Goal: Task Accomplishment & Management: Manage account settings

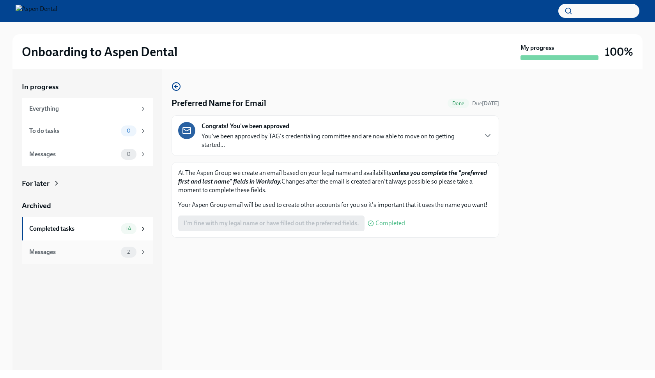
click at [79, 249] on div "Messages" at bounding box center [73, 252] width 88 height 9
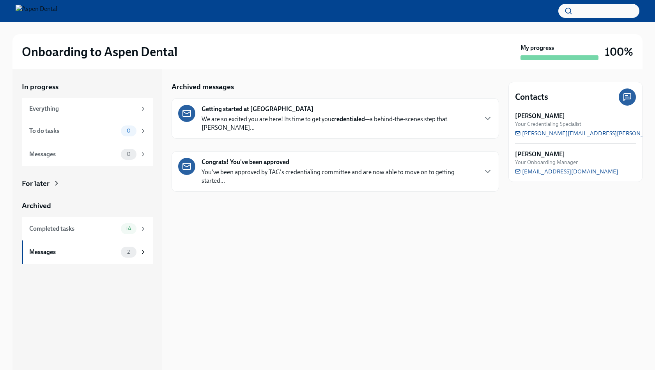
click at [305, 158] on div "Congrats! You've been approved You've been approved by TAG's credentialing comm…" at bounding box center [339, 171] width 275 height 27
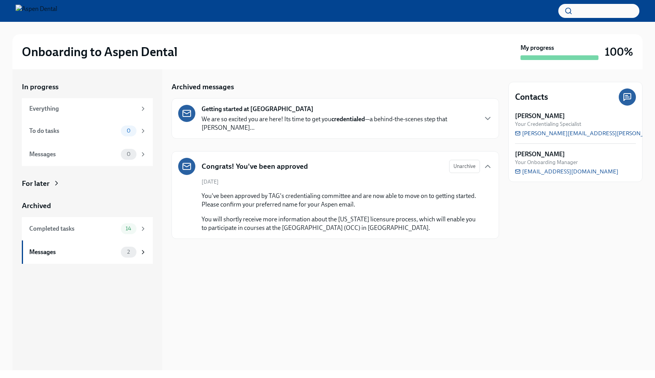
click at [356, 218] on p "You will shortly receive more information about the [US_STATE] licensure proces…" at bounding box center [341, 223] width 278 height 17
click at [62, 230] on div "Completed tasks" at bounding box center [73, 229] width 88 height 9
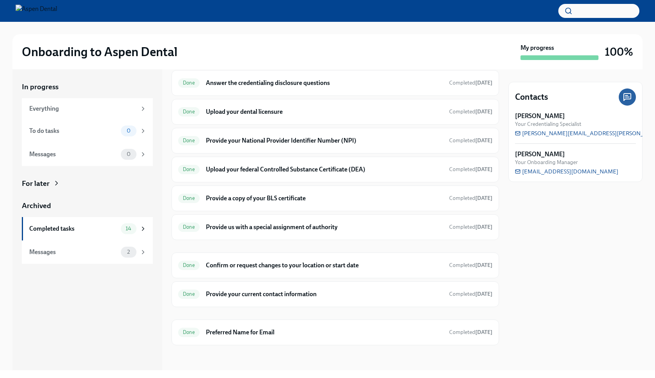
scroll to position [172, 0]
click at [273, 331] on h6 "Preferred Name for Email" at bounding box center [324, 333] width 237 height 9
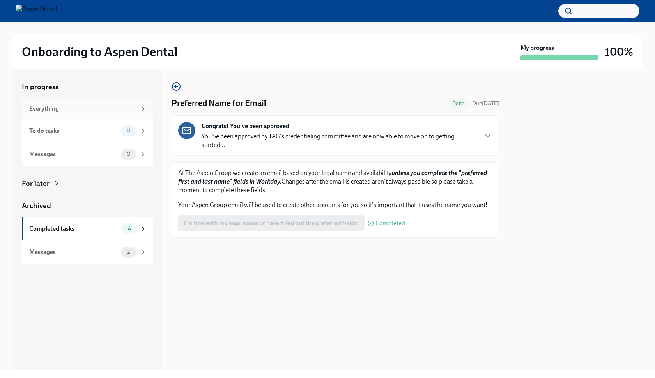
click at [64, 109] on div "Everything" at bounding box center [82, 108] width 107 height 9
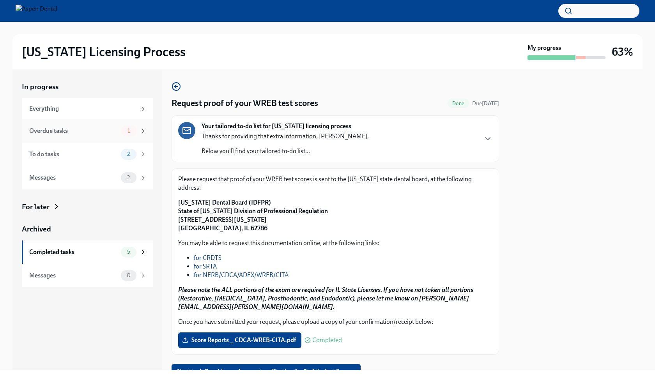
click at [92, 129] on div "Overdue tasks" at bounding box center [73, 131] width 88 height 9
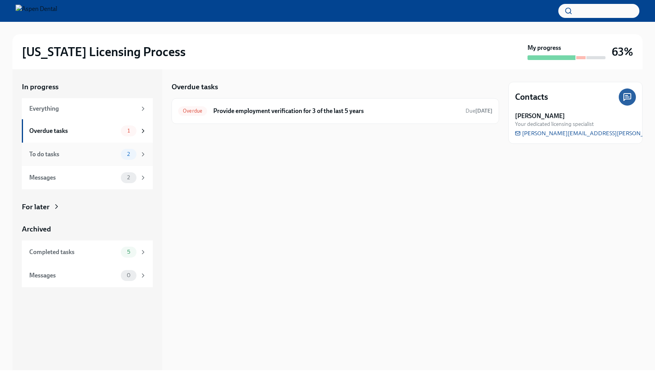
click at [84, 156] on div "To do tasks" at bounding box center [73, 154] width 88 height 9
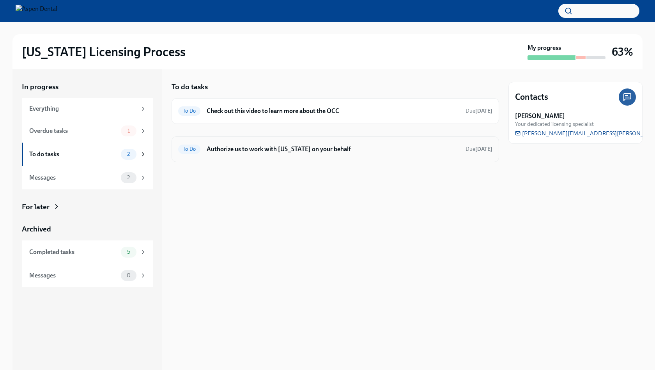
click at [285, 151] on h6 "Authorize us to work with Illinois on your behalf" at bounding box center [333, 149] width 253 height 9
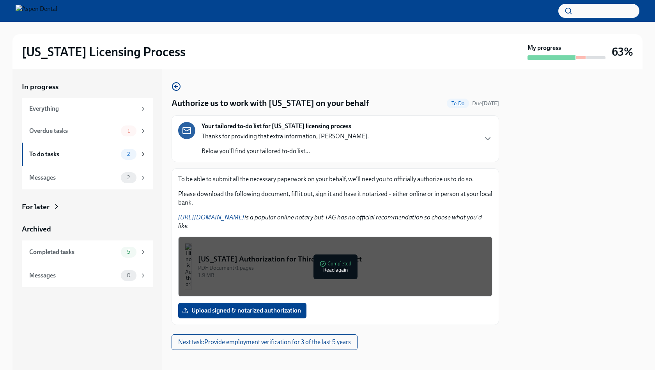
click at [272, 276] on div "1.9 MB" at bounding box center [342, 275] width 288 height 7
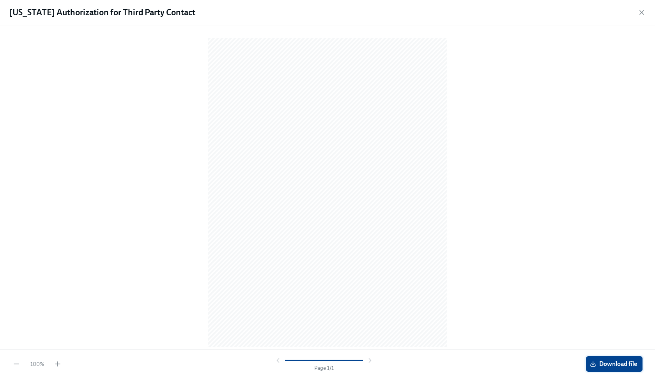
click at [609, 364] on span "Download file" at bounding box center [614, 364] width 46 height 8
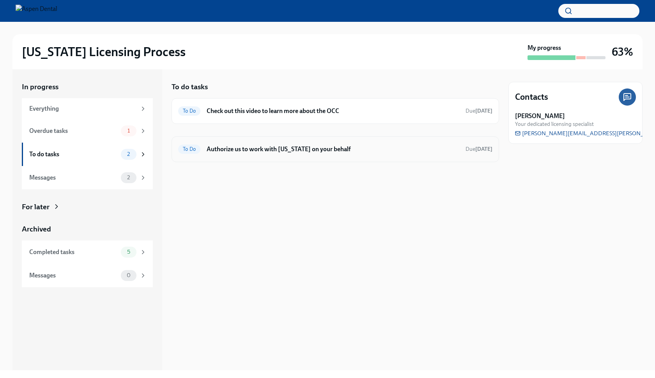
click at [251, 151] on h6 "Authorize us to work with Illinois on your behalf" at bounding box center [333, 149] width 253 height 9
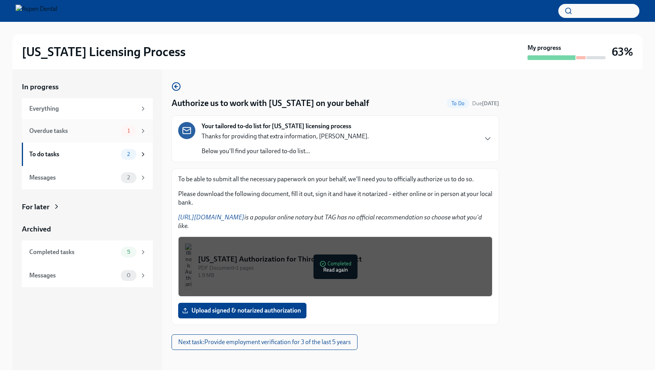
click at [101, 130] on div "Overdue tasks" at bounding box center [73, 131] width 88 height 9
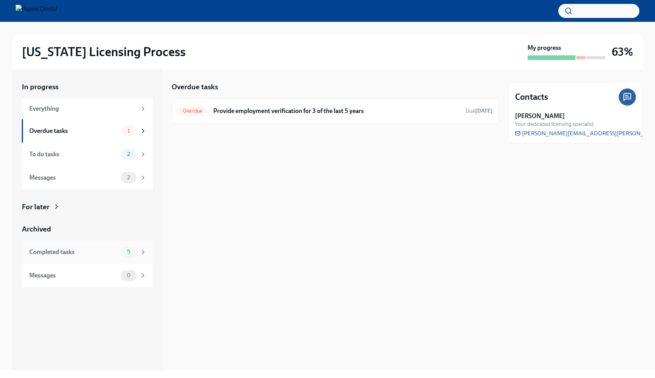
click at [94, 251] on div "Completed tasks" at bounding box center [73, 252] width 88 height 9
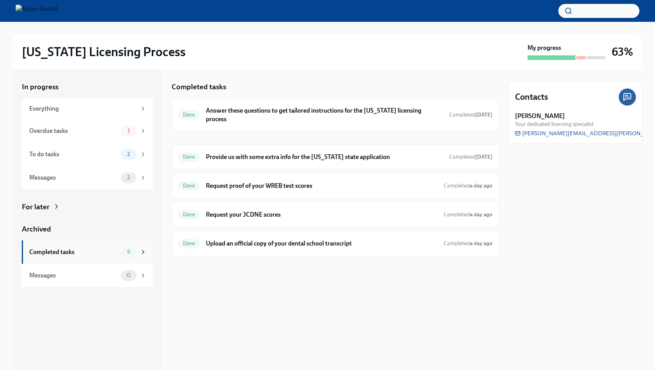
click at [80, 255] on div "Completed tasks" at bounding box center [73, 252] width 88 height 9
click at [89, 157] on div "To do tasks" at bounding box center [73, 154] width 88 height 9
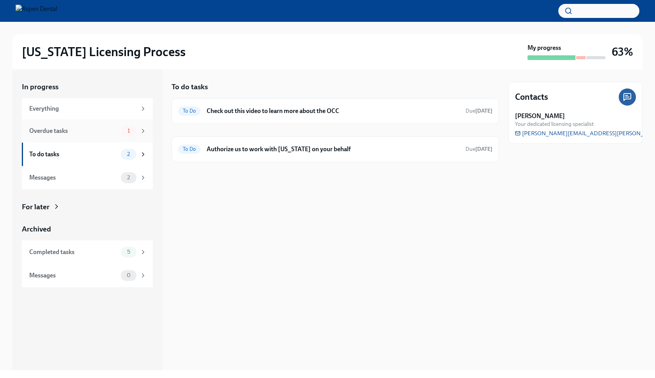
click at [116, 140] on div "Overdue tasks 1" at bounding box center [87, 130] width 131 height 23
